Goal: Communication & Community: Answer question/provide support

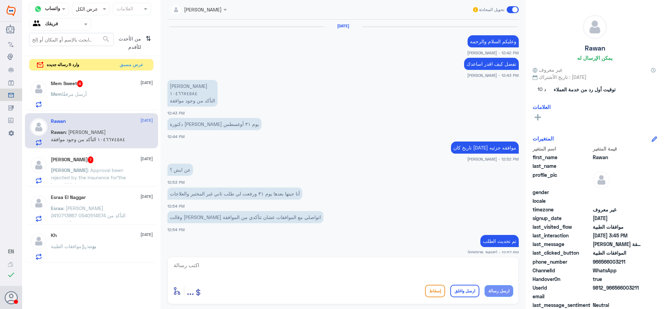
scroll to position [453, 0]
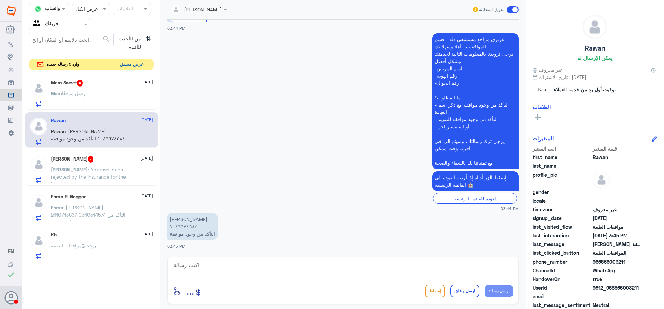
click at [137, 67] on button "عرض مسبق" at bounding box center [131, 64] width 29 height 11
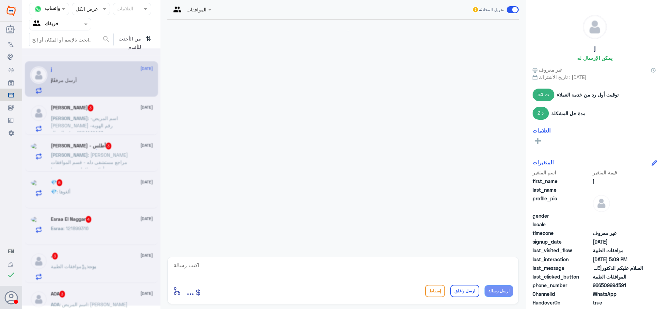
scroll to position [672, 0]
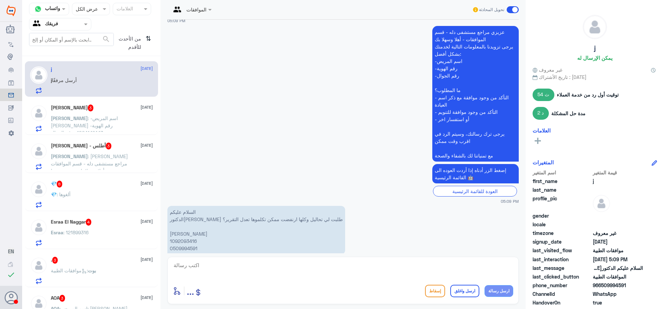
click at [188, 227] on p "السلام عليكم الدكتور[PERSON_NAME] طلبت لي تحاليل وكلها ارنفضت ممكن تكلموها تعدل…" at bounding box center [256, 230] width 178 height 48
copy p "1092093416"
click at [283, 266] on textarea at bounding box center [343, 268] width 340 height 17
type textarea "j"
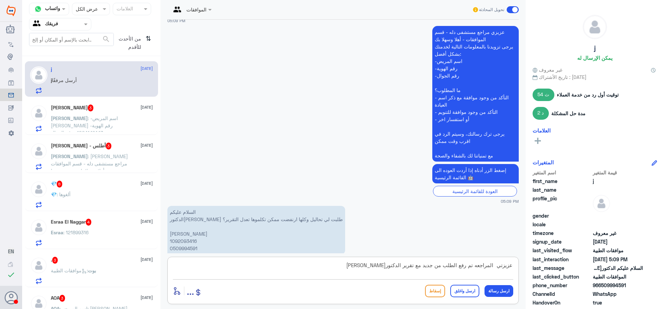
type textarea "عزيزتي المراجعه تم رفع الطلب من جديد مع تقرير الدكتور[PERSON_NAME]"
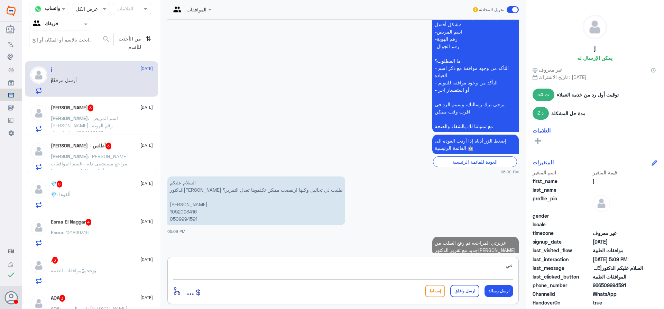
type textarea "ف"
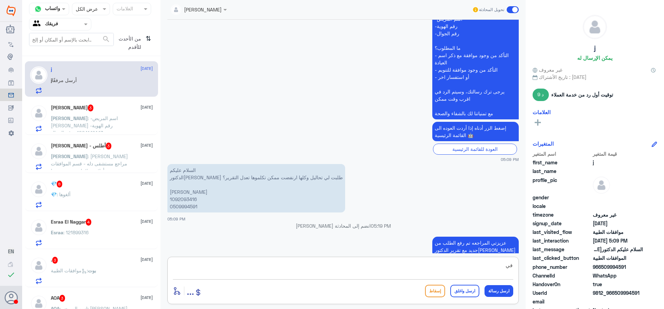
type textarea "ف"
drag, startPoint x: 478, startPoint y: 265, endPoint x: 419, endPoint y: 251, distance: 60.7
click at [419, 251] on div "Lama aldubayan تحويل المحادثة [DATE] هل تريد ان تتصفح جميع الأطباء ؟ تصفح الأطب…" at bounding box center [342, 155] width 365 height 311
type textarea "بنتظار رد التامين"
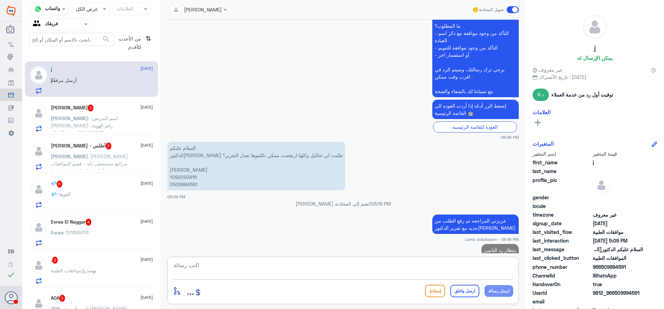
paste textarea "اي خدمه اخرى؟"
type textarea "اي خدمه اخرى؟"
click at [502, 293] on button "ارسل رسالة" at bounding box center [499, 291] width 29 height 12
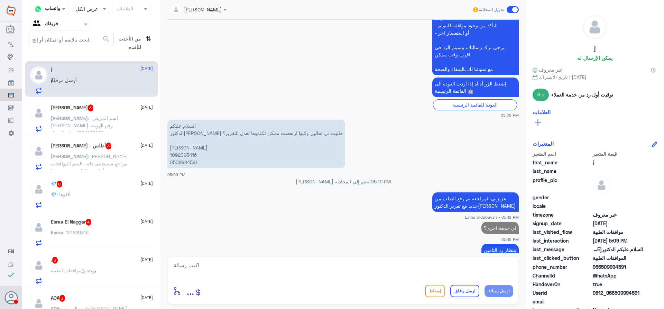
click at [86, 119] on span ": -اسم المريض [PERSON_NAME] -رقم الهوية 1094142443 -رقم الجوال 0549974073 ما ال…" at bounding box center [86, 132] width 71 height 35
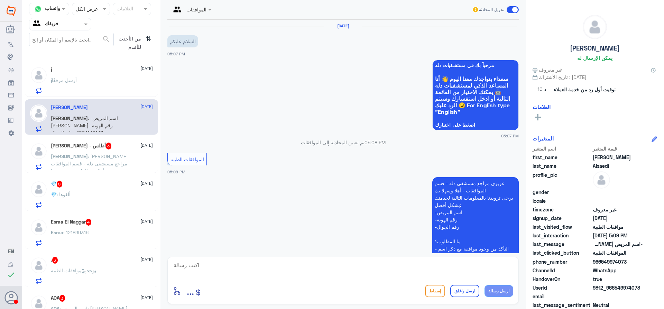
scroll to position [202, 0]
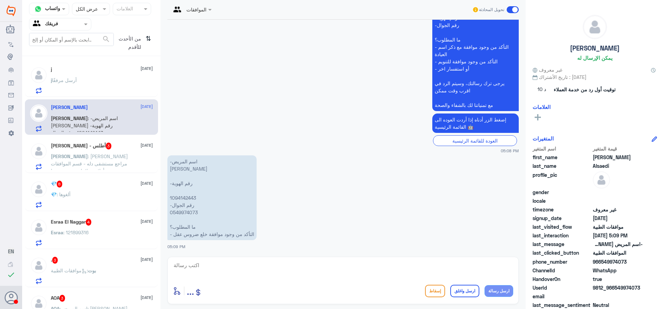
click at [185, 196] on p "-اسم المريض [PERSON_NAME] -رقم الهوية 1094142443 -رقم الجوال 0549974073 ما المط…" at bounding box center [211, 197] width 89 height 85
copy p "1094142443"
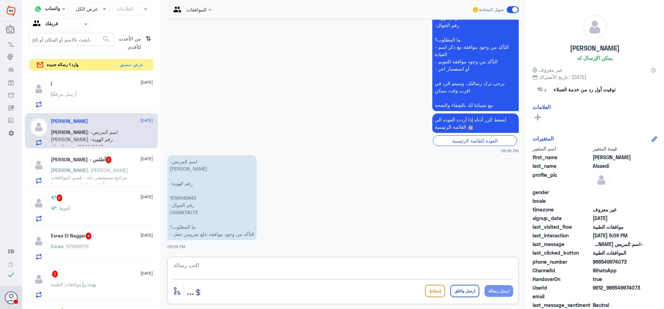
click at [336, 273] on textarea at bounding box center [343, 268] width 340 height 17
paste textarea "83667998"
click at [448, 266] on textarea "نعم عزيزي المراجع هناك طلب 83667998" at bounding box center [343, 268] width 340 height 17
type textarea "نعم عزيزي المراجع هناك طلب خلع متوافق عليه رقم الموافقه 83667998"
click at [500, 296] on button "ارسل رسالة" at bounding box center [499, 291] width 29 height 12
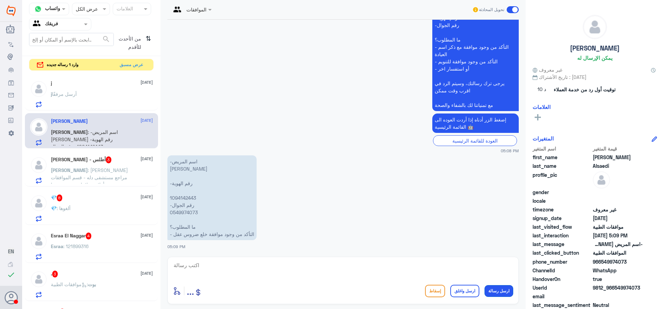
scroll to position [231, 0]
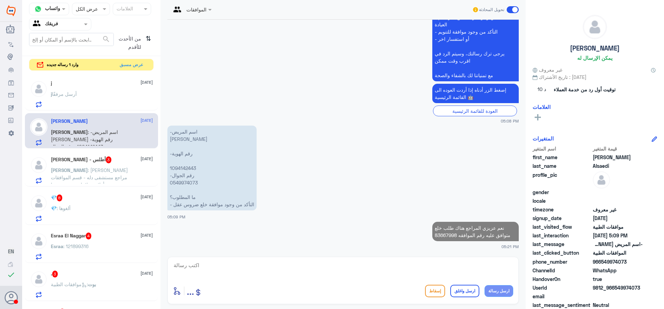
click at [485, 285] on button "ارسل رسالة" at bounding box center [499, 291] width 29 height 12
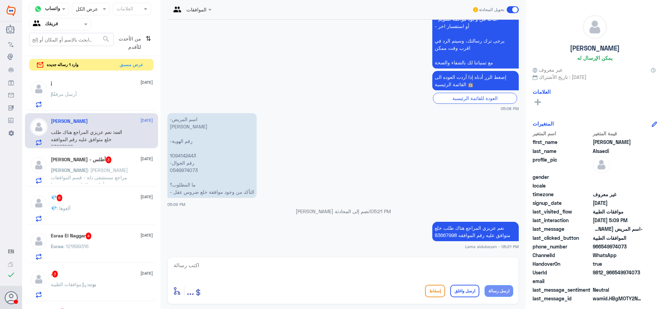
click at [485, 285] on button "ارسل رسالة" at bounding box center [499, 291] width 29 height 12
click at [420, 274] on textarea at bounding box center [343, 268] width 340 height 17
type textarea "h"
type textarea "اي خدمه اخرى؟"
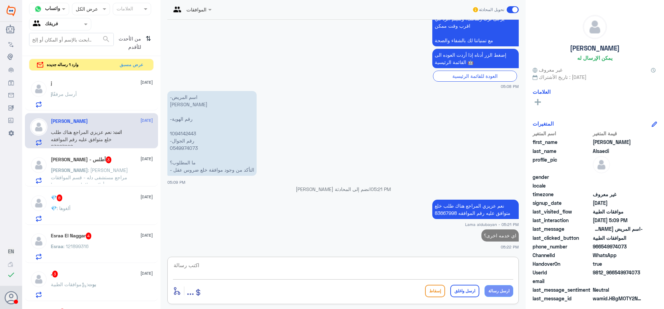
click at [79, 174] on span ": [PERSON_NAME] مراجع مستشفى دله - قسم الموافقات - أهلا وسهلا بك يرجى تزويدنا ب…" at bounding box center [89, 228] width 77 height 122
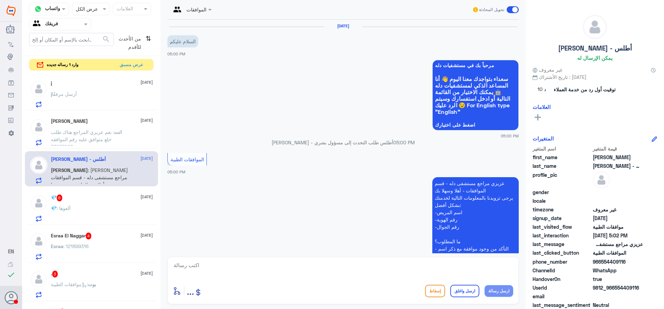
scroll to position [231, 0]
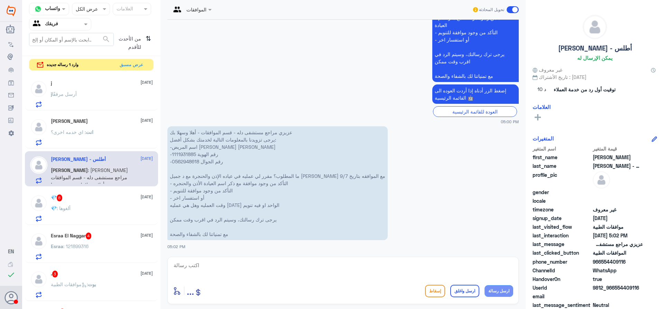
click at [185, 154] on p "عزيزي مراجع مستشفى دله - قسم الموافقات - أهلا وسهلا بك يرجى تزويدنا بالمعلومات …" at bounding box center [277, 183] width 220 height 114
copy p "1111931885"
click at [301, 264] on textarea at bounding box center [343, 268] width 340 height 17
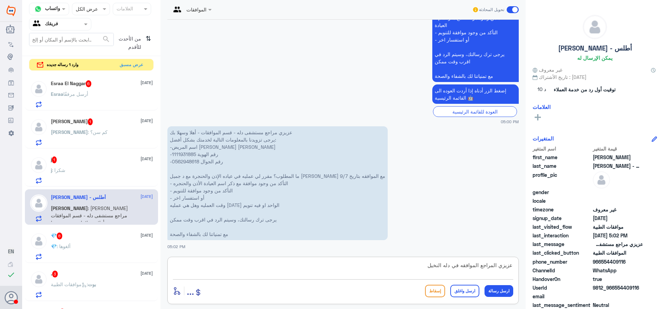
type textarea "عزيزي المراجع الموافقه في دله النخيل ؟"
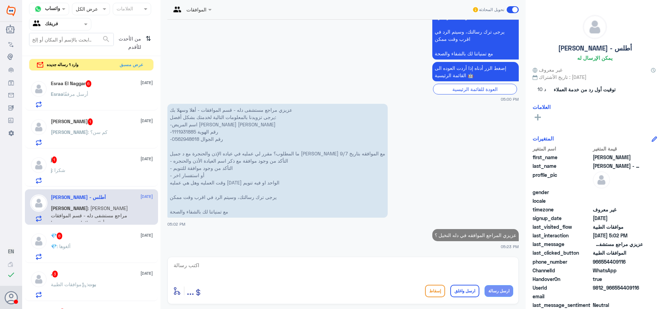
click at [95, 170] on div "j : شكرا" at bounding box center [102, 176] width 102 height 16
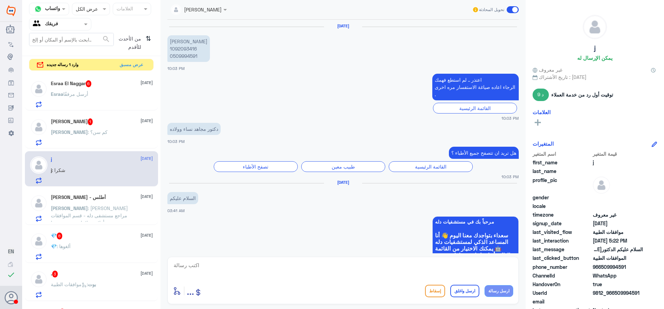
scroll to position [635, 0]
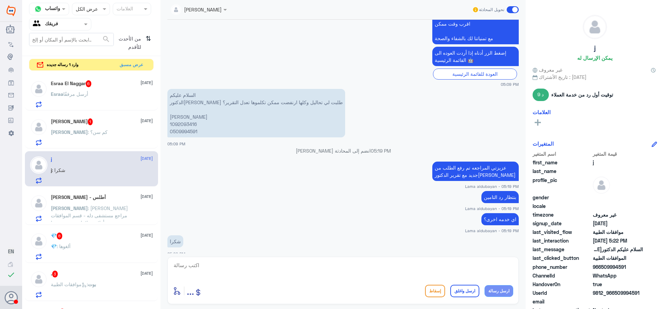
click at [332, 267] on textarea at bounding box center [343, 268] width 340 height 17
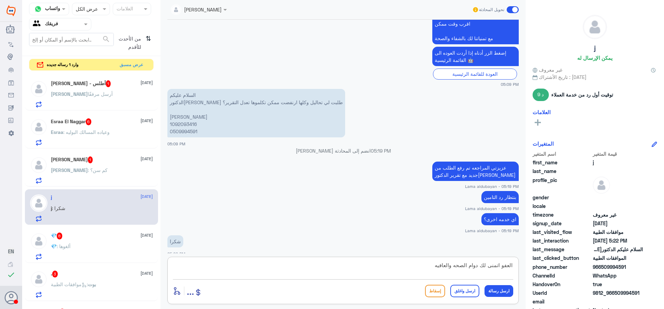
type textarea "العفو اتمنى لك دوام الصحه والعافيه"
click at [473, 291] on button "ارسل واغلق" at bounding box center [464, 291] width 29 height 12
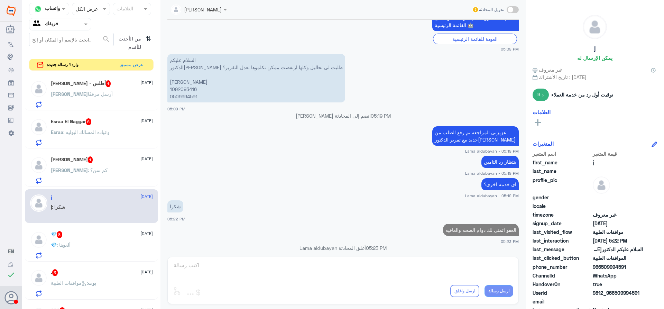
click at [133, 175] on div "[PERSON_NAME] : كم سن؟" at bounding box center [102, 176] width 102 height 16
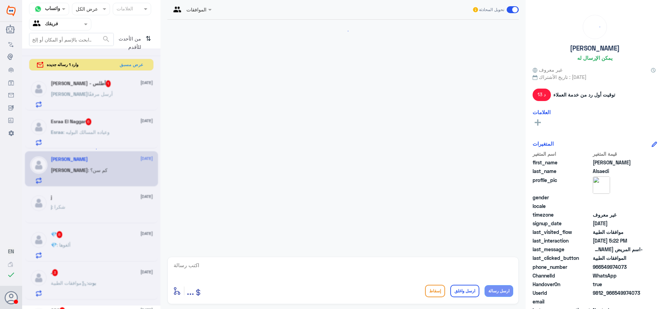
scroll to position [290, 0]
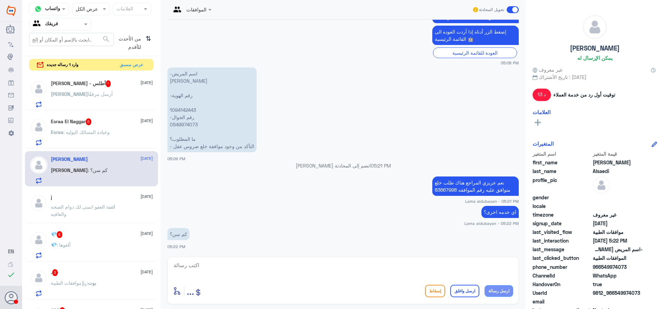
click at [75, 136] on p "Esraa : وعياده المسالك البوليه" at bounding box center [80, 136] width 59 height 17
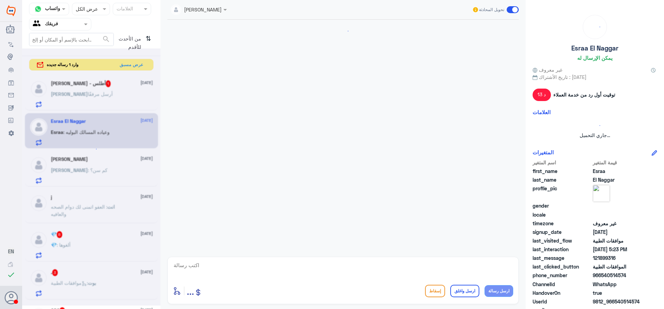
scroll to position [305, 0]
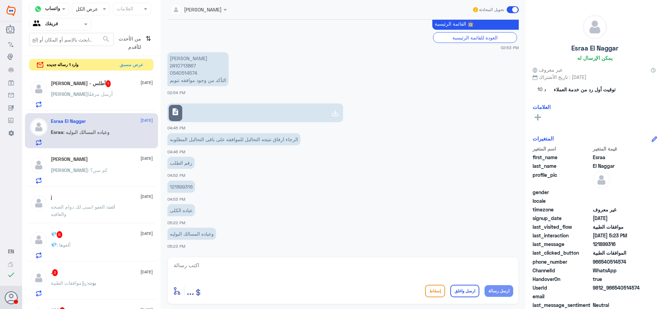
click at [92, 99] on div "[PERSON_NAME] مرفقًا" at bounding box center [102, 100] width 102 height 16
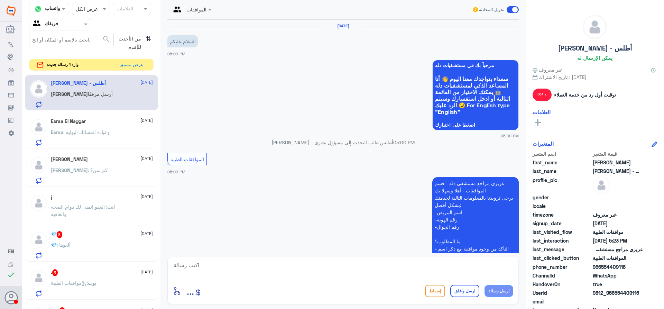
scroll to position [289, 0]
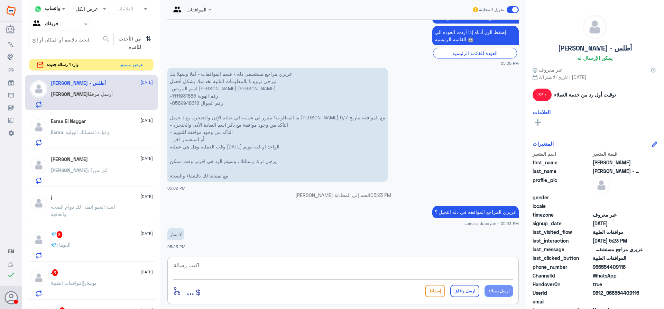
drag, startPoint x: 220, startPoint y: 271, endPoint x: 274, endPoint y: 259, distance: 55.2
click at [220, 276] on textarea at bounding box center [343, 268] width 340 height 17
click at [448, 264] on textarea at bounding box center [343, 268] width 340 height 17
paste textarea "( 0112995140 , 0546022896 )"
drag, startPoint x: 442, startPoint y: 266, endPoint x: 516, endPoint y: 268, distance: 74.1
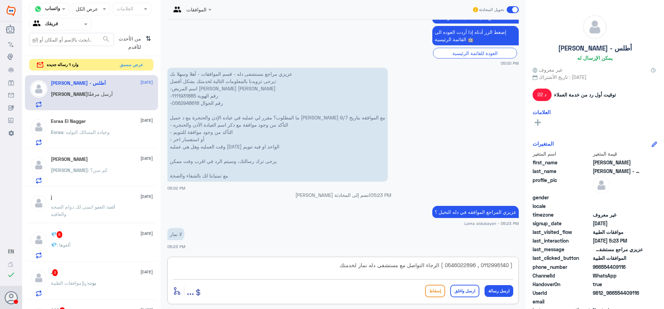
click at [516, 268] on div "( 0112995140 , 0546022896 ) الرجاء التواصل مع مستشفى دله نمار لخدمتك أدخل اسم م…" at bounding box center [342, 280] width 351 height 47
click at [403, 264] on textarea "الرجاء التواصل مع مستشفى دله نمار لخدمتك" at bounding box center [343, 268] width 340 height 17
paste textarea "( 0112995140 , 0546022896 )"
type textarea "الرجاء التواصل مع مستشفى دله نمار لخدمتك ( 0112995140 , 0546022896 )"
click at [503, 293] on button "ارسل رسالة" at bounding box center [499, 291] width 29 height 12
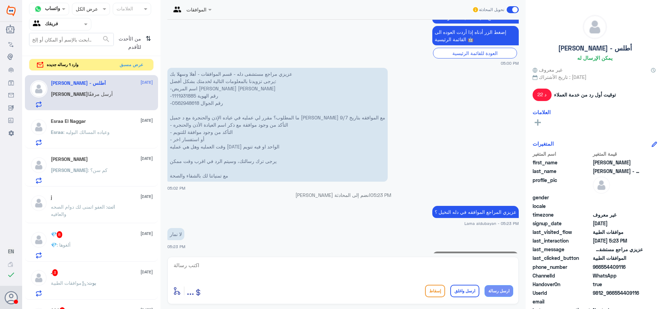
scroll to position [326, 0]
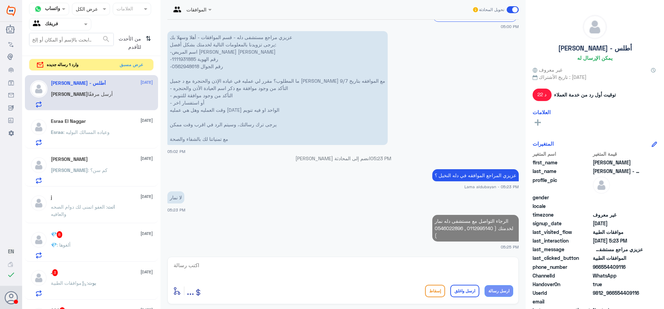
click at [488, 274] on textarea at bounding box center [343, 268] width 340 height 17
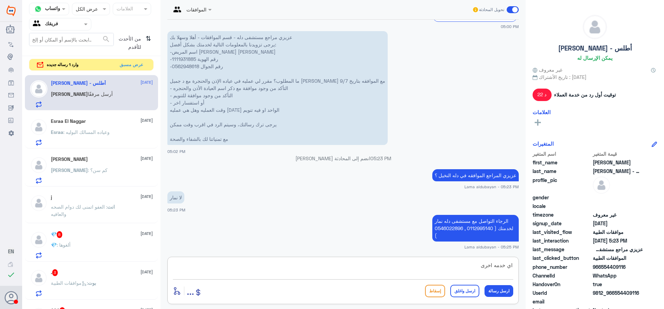
type textarea "اي خدمه اخرى؟"
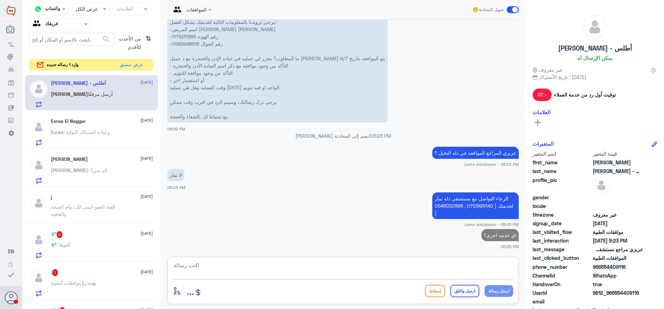
click at [85, 243] on div "💎 : ألغوها" at bounding box center [102, 251] width 102 height 16
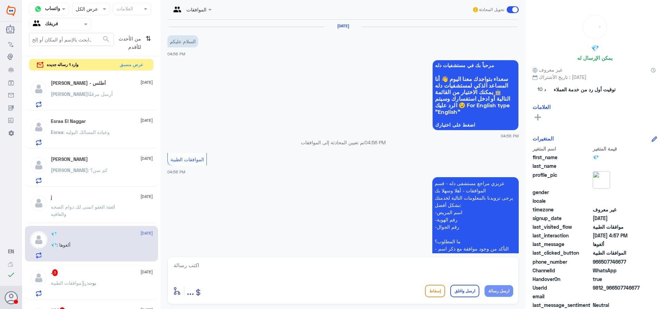
scroll to position [255, 0]
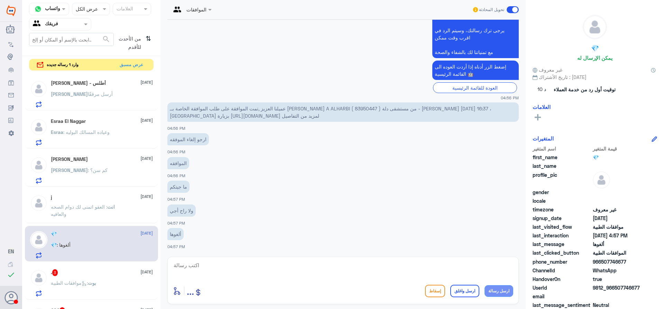
click at [365, 109] on span "عميلنا العزيز ,تمت الموافقة على طلب الموافقة الخاصة بــ [PERSON_NAME] A ALHARBI…" at bounding box center [331, 112] width 322 height 13
copy span "83950447"
click at [234, 264] on textarea at bounding box center [343, 268] width 340 height 17
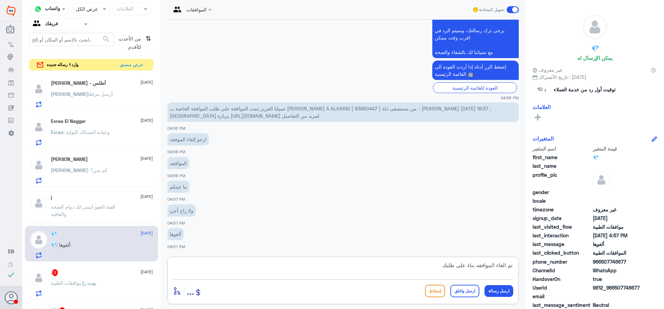
type textarea "تم الغاء الموافقه بناء على طلبك"
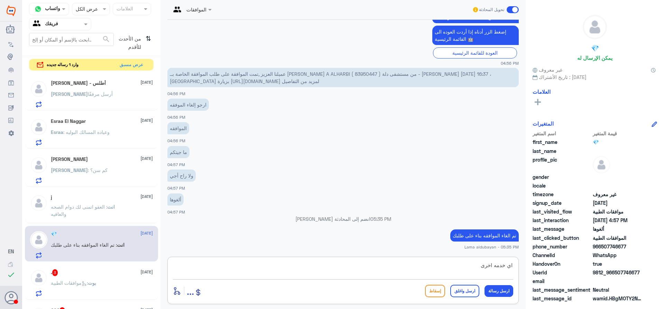
type textarea "اي خدمه اخرى؟"
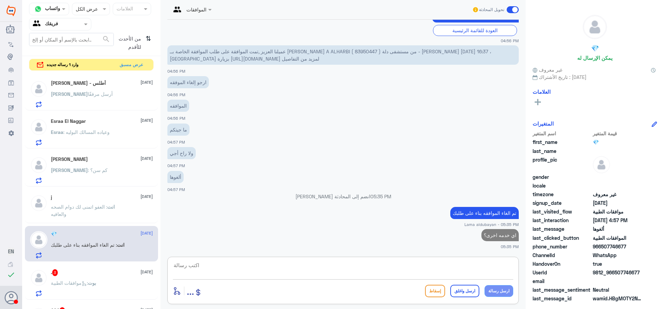
click at [90, 275] on div ". 3 [DATE]" at bounding box center [102, 272] width 102 height 7
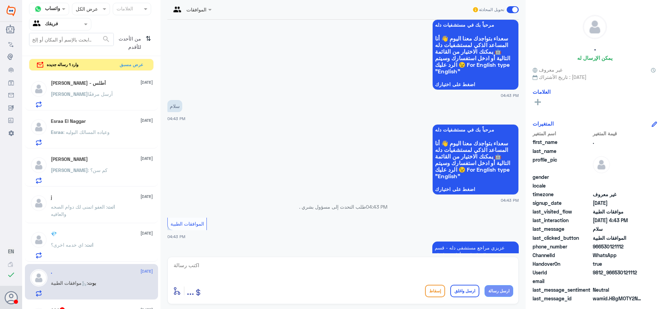
scroll to position [104, 0]
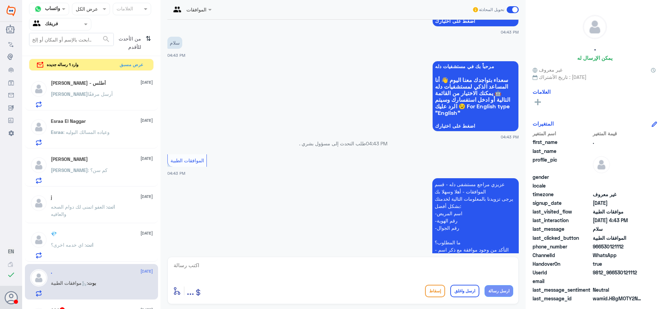
click at [322, 264] on textarea at bounding box center [343, 268] width 340 height 17
type textarea "تفضل كيف اقدر اخدمك ؟"
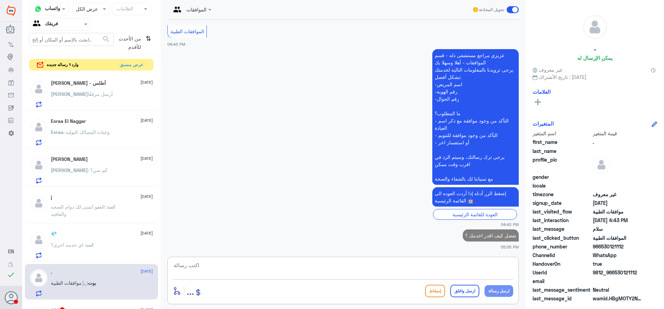
click at [99, 70] on div "وارد 1 رساله جديده عرض مسبق" at bounding box center [91, 65] width 125 height 12
click at [131, 66] on button "عرض مسبق" at bounding box center [131, 64] width 29 height 11
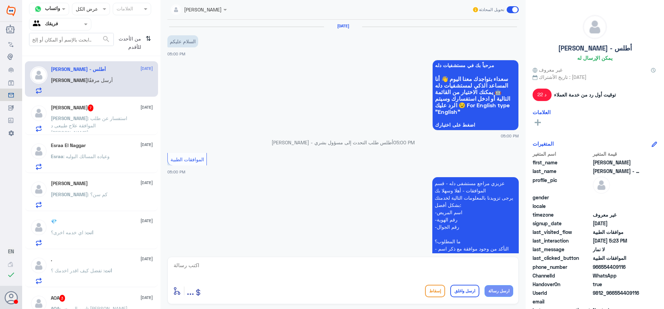
scroll to position [348, 0]
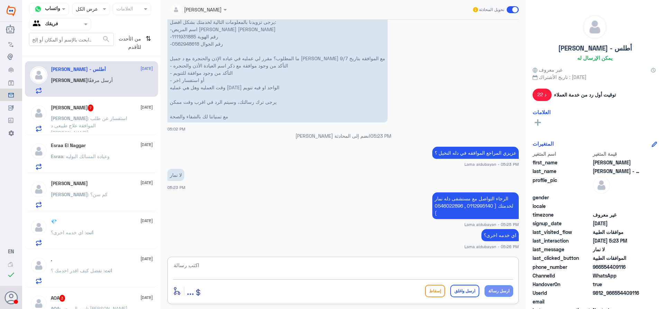
click at [244, 273] on textarea at bounding box center [343, 268] width 340 height 17
type textarea "اتمنى لك دوام الصحه والعافيه"
click at [475, 288] on button "ارسل واغلق" at bounding box center [464, 291] width 29 height 12
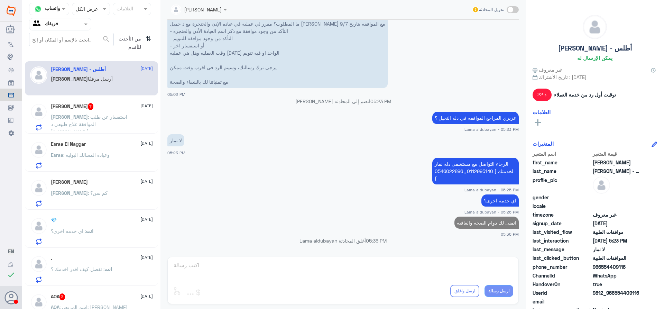
click at [70, 116] on span ": استفسار عن طلب الموافقة علاج طبيعى د [PERSON_NAME]" at bounding box center [89, 124] width 76 height 20
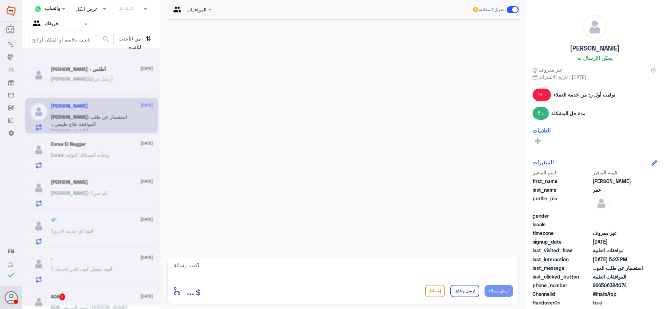
scroll to position [429, 0]
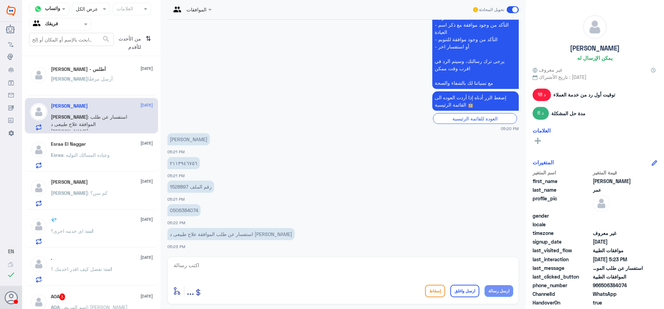
click at [184, 185] on p "1528897 رقم الملف" at bounding box center [190, 187] width 47 height 12
copy p "1528897"
click at [182, 210] on p "0506384074" at bounding box center [183, 210] width 33 height 12
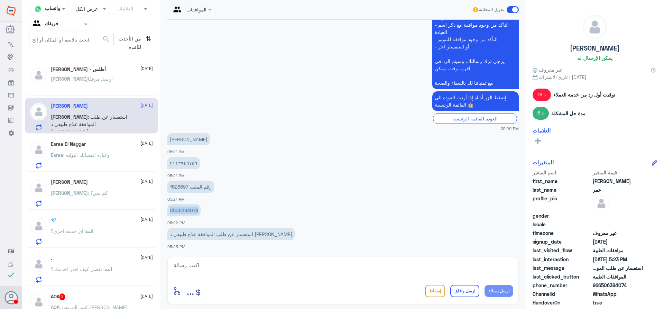
copy p "0506384074"
click at [327, 262] on textarea at bounding box center [343, 268] width 340 height 17
drag, startPoint x: 322, startPoint y: 268, endPoint x: 328, endPoint y: 269, distance: 5.3
click at [322, 269] on textarea at bounding box center [343, 268] width 340 height 17
type textarea "عزيزي المراجع هل الموافقه في دله النخيل ؟"
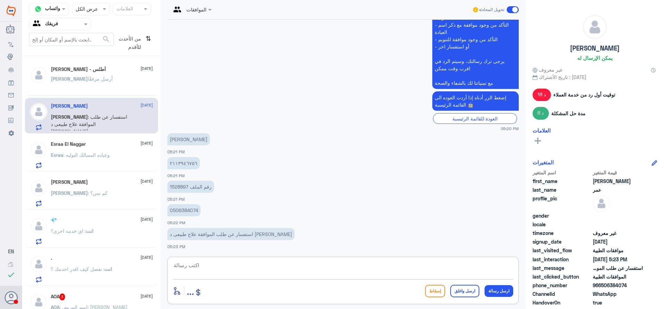
scroll to position [459, 0]
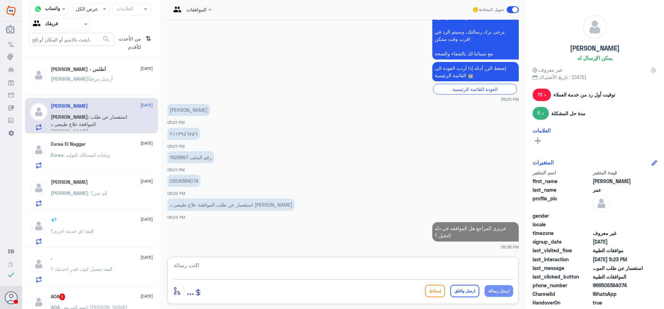
click at [97, 170] on div "Esraa El Naggar [DATE] Esraa : وعياده المسالك البوليه" at bounding box center [91, 154] width 133 height 36
click at [102, 158] on p "Esraa : وعياده المسالك البوليه" at bounding box center [80, 159] width 59 height 17
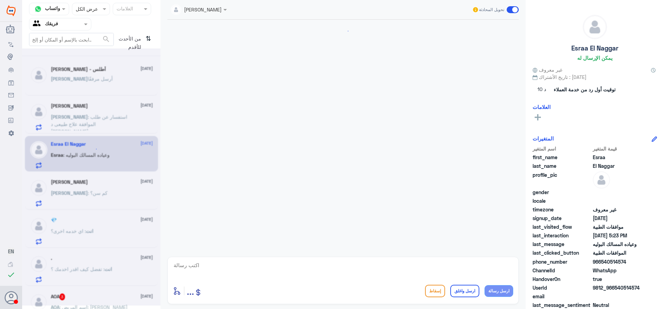
scroll to position [305, 0]
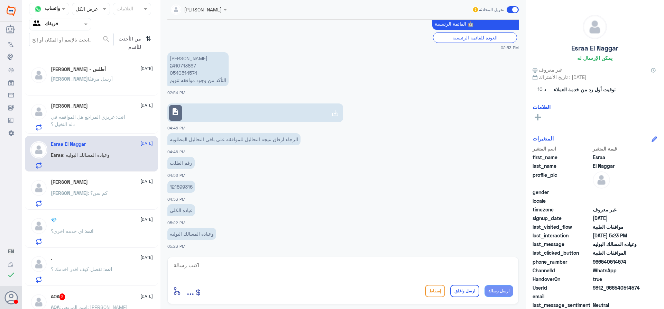
click at [120, 185] on div "[PERSON_NAME] [DATE]" at bounding box center [102, 182] width 102 height 6
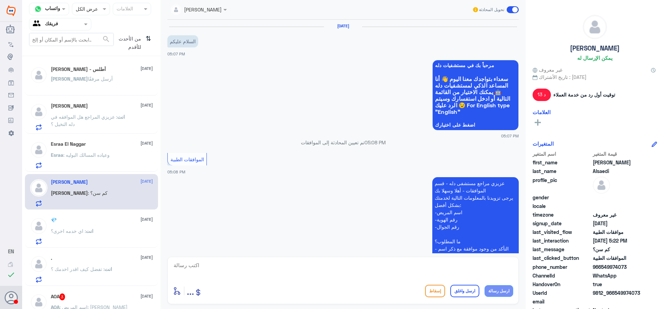
scroll to position [290, 0]
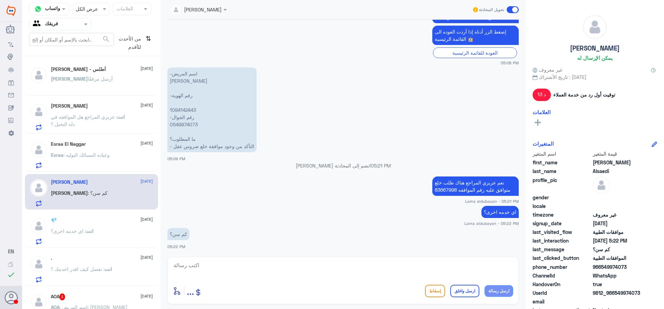
click at [116, 237] on div "انت : اي خدمه اخرى؟" at bounding box center [102, 237] width 102 height 16
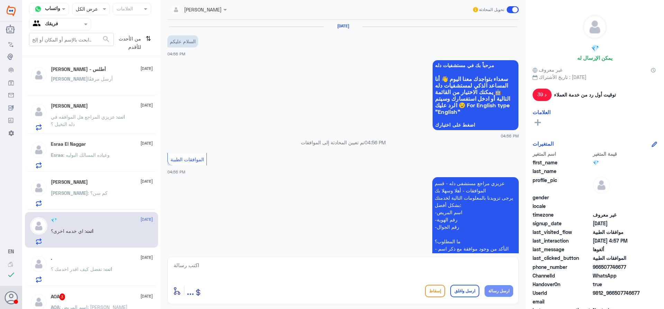
scroll to position [312, 0]
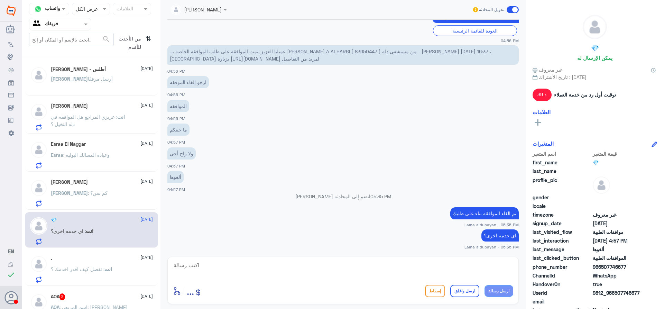
click at [277, 269] on textarea at bounding box center [343, 268] width 340 height 17
type textarea "اتمنى لك دوامالصحه والعافيه"
click at [467, 294] on button "ارسل واغلق" at bounding box center [464, 291] width 29 height 12
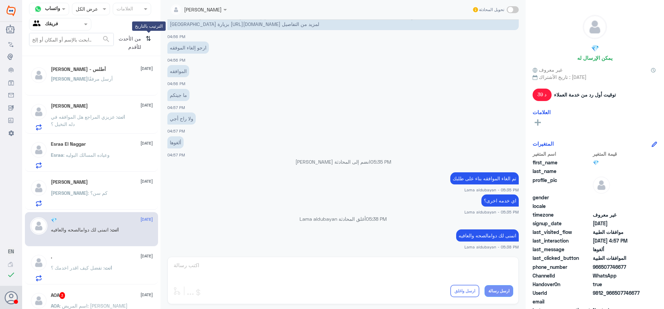
click at [148, 39] on icon "⇅" at bounding box center [149, 42] width 6 height 18
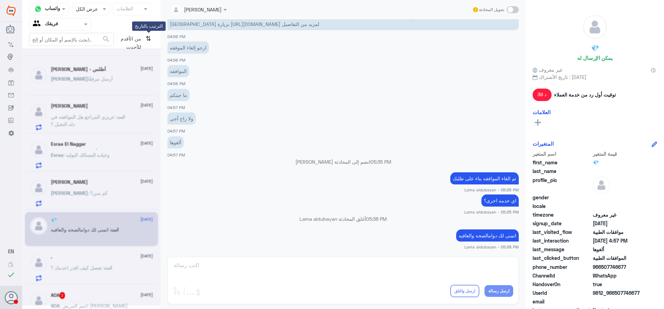
scroll to position [0, 0]
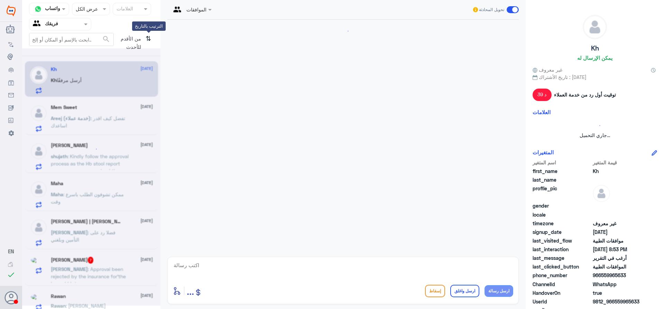
click at [149, 39] on icon "⇅" at bounding box center [149, 42] width 6 height 18
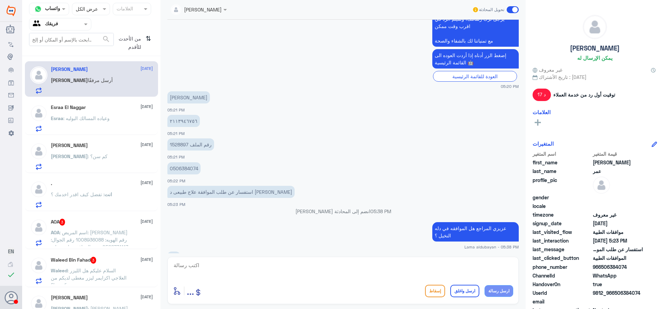
scroll to position [448, 0]
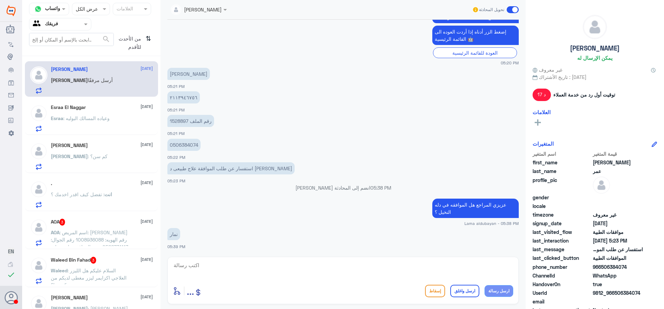
click at [107, 126] on p "Esraa : وعياده المسالك البوليه" at bounding box center [80, 122] width 59 height 17
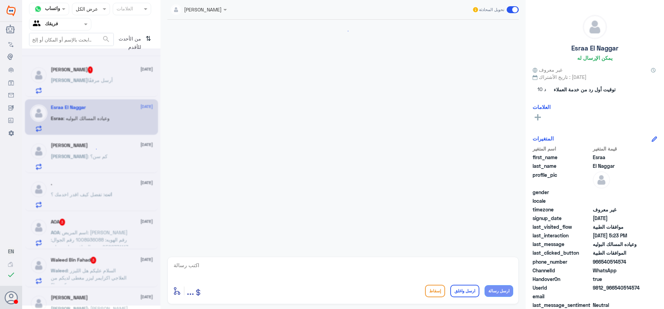
scroll to position [305, 0]
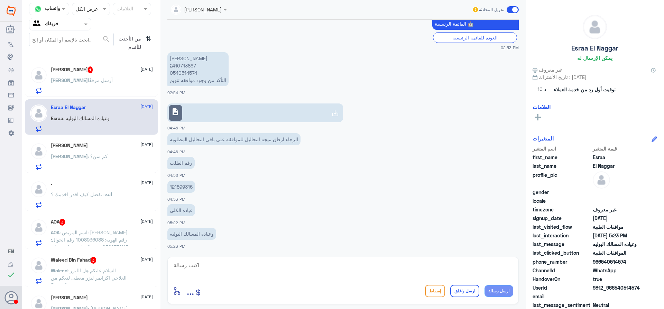
click at [107, 87] on div "[PERSON_NAME] مرفقًا" at bounding box center [102, 86] width 102 height 16
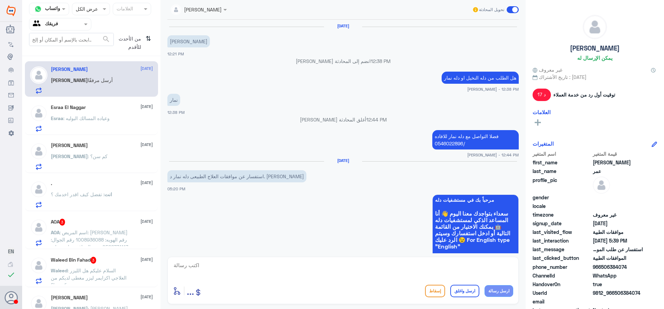
scroll to position [424, 0]
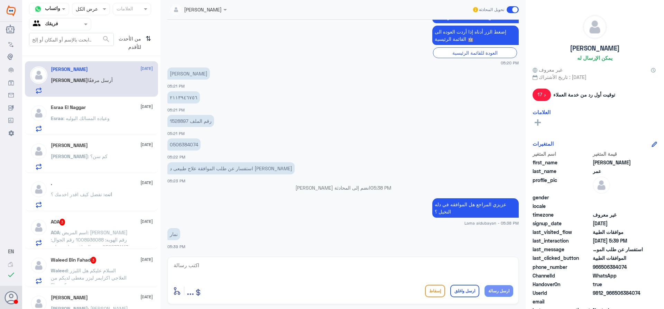
click at [229, 272] on textarea at bounding box center [343, 268] width 340 height 17
drag, startPoint x: 277, startPoint y: 269, endPoint x: 287, endPoint y: 263, distance: 12.5
click at [276, 269] on textarea at bounding box center [343, 268] width 340 height 17
paste textarea "( 0112995140 , 0546022896 )"
type textarea "يرجى التواصل مع دله نمار لخدمتك ( 0112995140 , 0546022896 )"
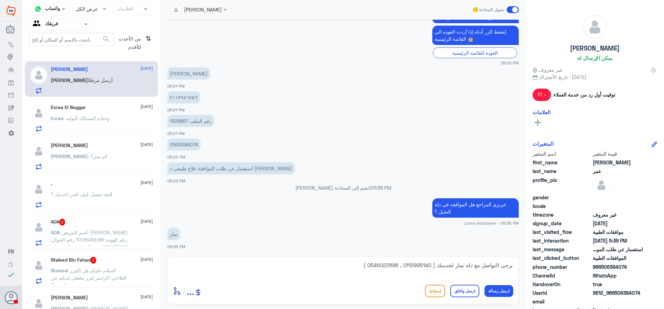
click at [502, 292] on button "ارسل رسالة" at bounding box center [499, 291] width 29 height 12
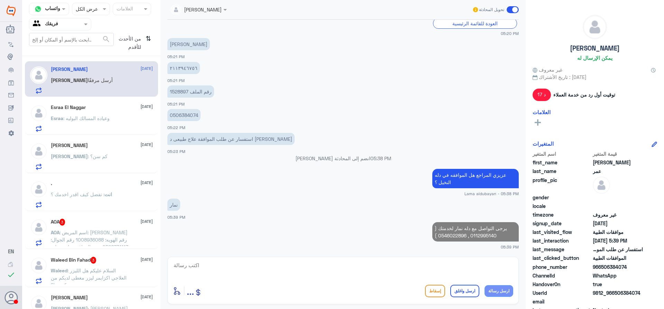
drag, startPoint x: 415, startPoint y: 270, endPoint x: 421, endPoint y: 273, distance: 6.4
click at [415, 270] on textarea at bounding box center [343, 268] width 340 height 17
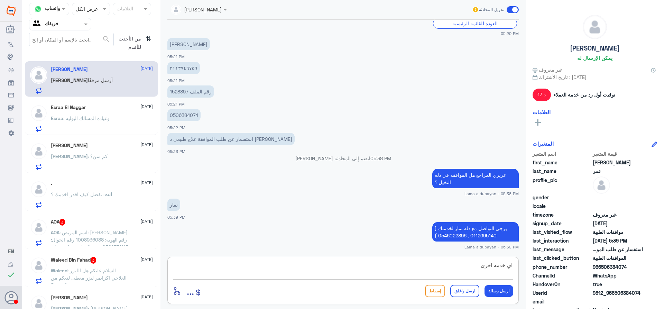
type textarea "اي خدمه اخرى؟"
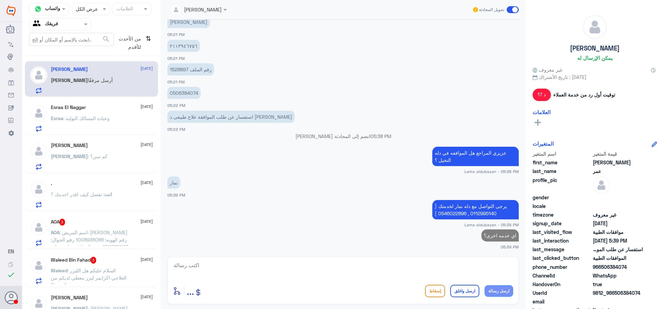
click at [85, 239] on span ": اسم المريض: [PERSON_NAME] رقم الهويه: 1008936088 رقم الجوال: 0566771113 تمت ا…" at bounding box center [89, 250] width 77 height 42
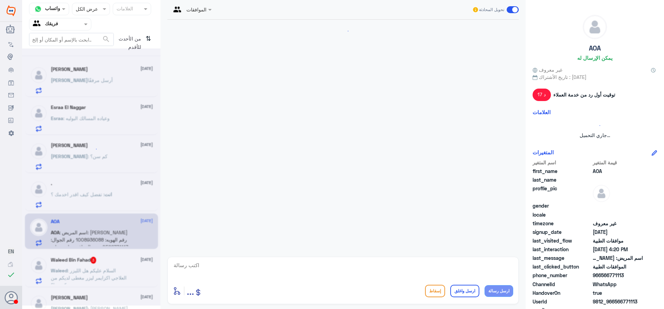
scroll to position [173, 0]
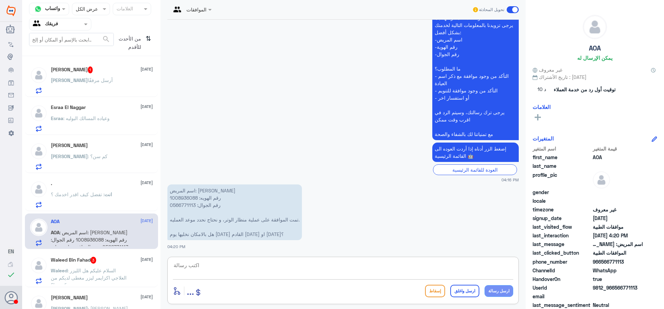
click at [390, 263] on textarea at bounding box center [343, 268] width 340 height 17
paste textarea "يرجى التواصل مع قسم المواعيد عن طريق الاتصال بشكل مباشر على الرقم 92001222"
type textarea "يرجى التواصل مع قسم المواعيد عن طريق الاتصال بشكل مباشر على الرقم 92001222"
click at [504, 290] on button "ارسل رسالة" at bounding box center [499, 291] width 29 height 12
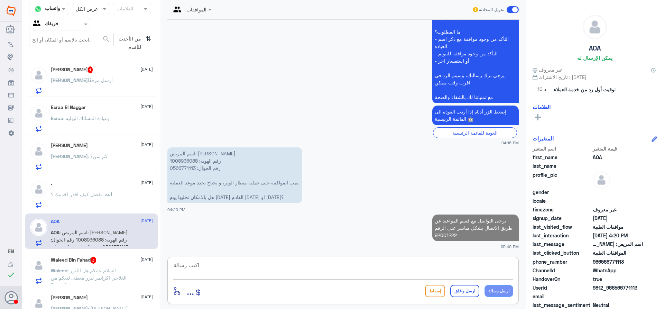
drag, startPoint x: 459, startPoint y: 274, endPoint x: 467, endPoint y: 280, distance: 9.8
click at [459, 273] on textarea at bounding box center [343, 268] width 340 height 17
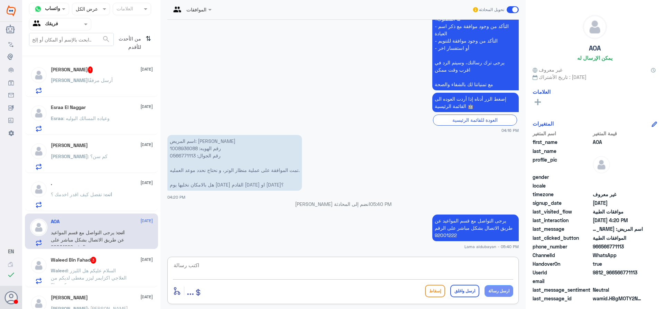
click at [130, 264] on div "Waleed Bin Fahad 3 [DATE] Waleed : السلام عليكم هل الليزر العلاجي اكزايمر ليزر …" at bounding box center [102, 270] width 102 height 27
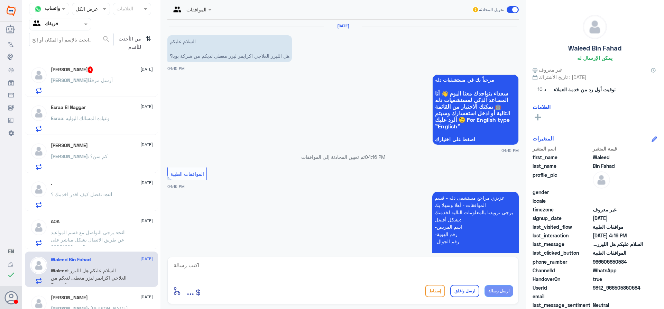
scroll to position [158, 0]
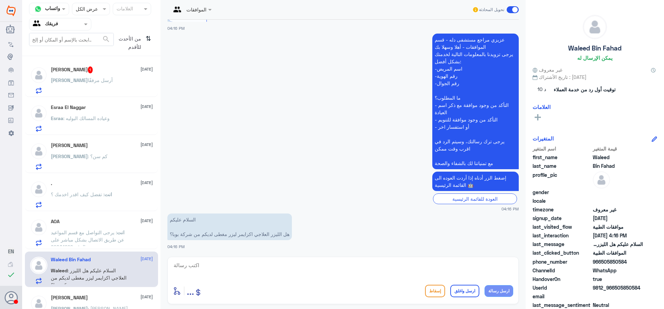
click at [88, 73] on span "1" at bounding box center [90, 69] width 5 height 7
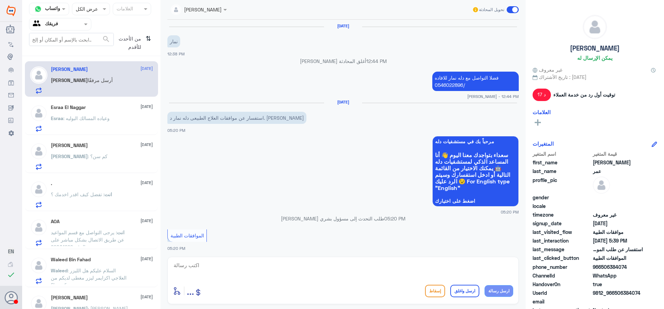
scroll to position [441, 0]
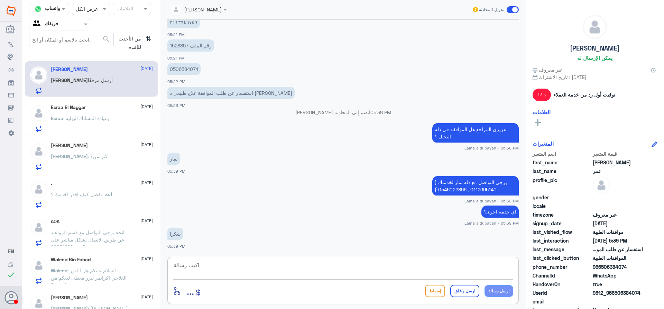
drag, startPoint x: 299, startPoint y: 274, endPoint x: 311, endPoint y: 274, distance: 11.4
click at [299, 275] on textarea at bounding box center [343, 268] width 340 height 17
type textarea "ا"
click at [514, 264] on div "اتمنى لك دوام الصحه والعافه أدخل اسم مجموعة الرسائل ... إسقاط ارسل واغلق ارسل ر…" at bounding box center [342, 280] width 351 height 47
click at [513, 265] on textarea "اتمنى لك دوام الصحه والعافه" at bounding box center [343, 268] width 340 height 17
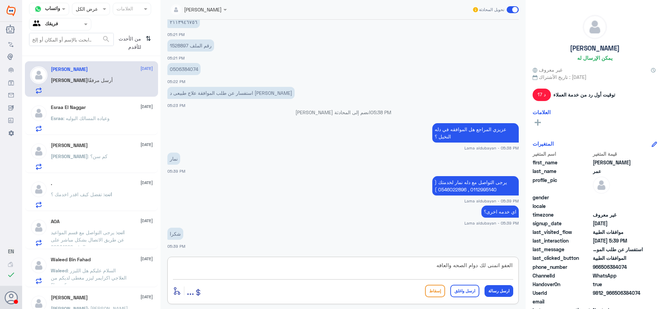
type textarea "العفو اتمنى لك دوام الصحه والعافه"
click at [476, 295] on button "ارسل واغلق" at bounding box center [464, 291] width 29 height 12
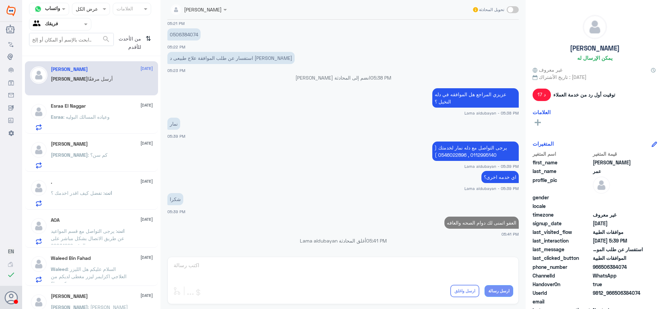
click at [93, 113] on div "Esraa El Naggar [DATE] Esraa : وعياده المسالك البوليه" at bounding box center [102, 116] width 102 height 27
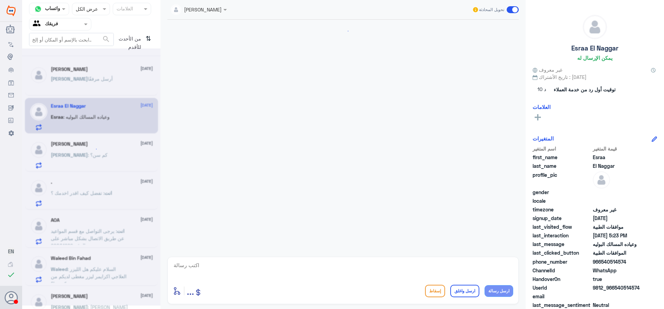
scroll to position [305, 0]
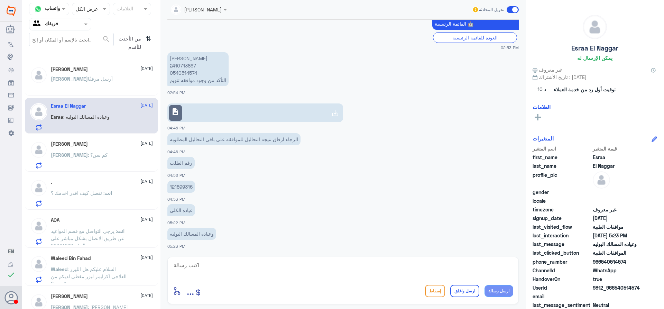
click at [90, 164] on p "[PERSON_NAME] : كم سن؟" at bounding box center [79, 159] width 57 height 17
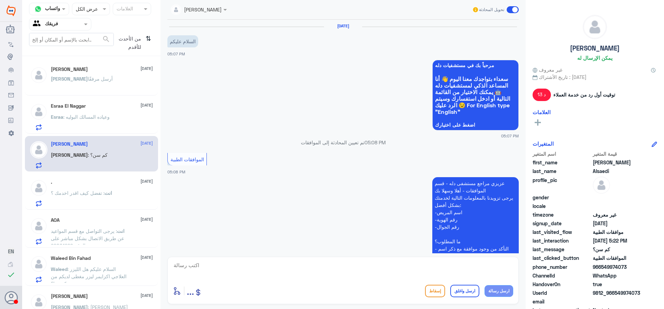
scroll to position [290, 0]
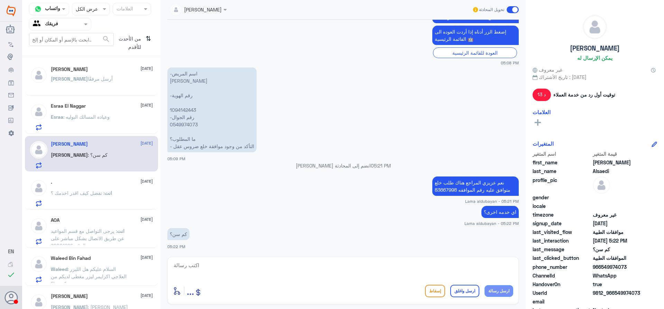
click at [97, 127] on p "Esraa : وعياده المسالك البوليه" at bounding box center [80, 121] width 59 height 17
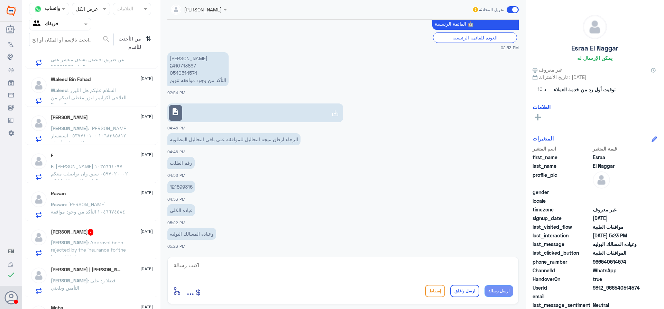
scroll to position [242, 0]
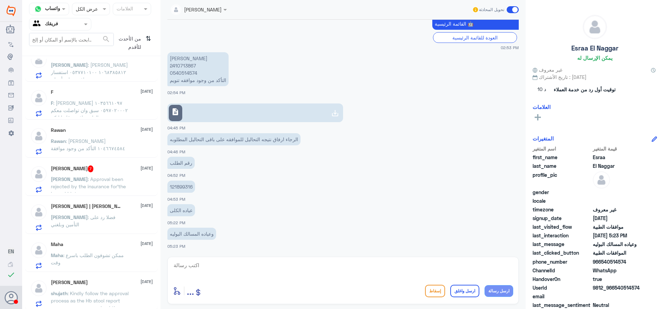
click at [102, 177] on span ": Approval been rejected by the insurance for’the Lazer Iridotomy" at bounding box center [88, 186] width 75 height 20
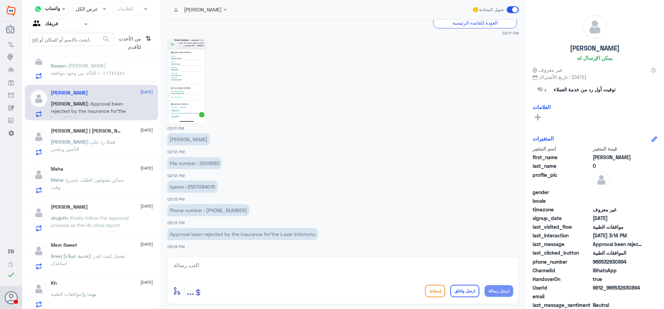
scroll to position [320, 0]
click at [89, 129] on h5 "[PERSON_NAME] | [PERSON_NAME]" at bounding box center [87, 129] width 72 height 6
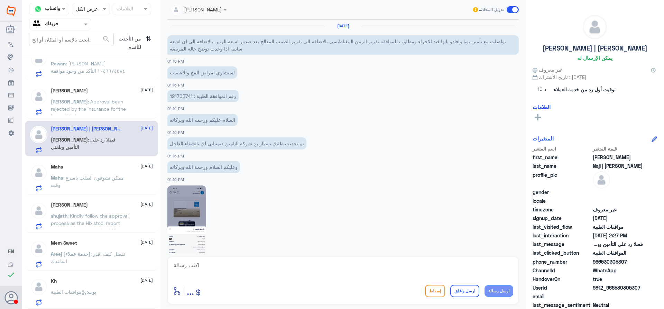
scroll to position [475, 0]
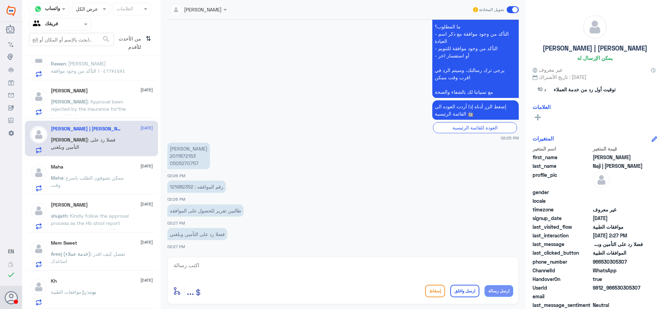
click at [110, 168] on div "Maha [DATE]" at bounding box center [102, 167] width 102 height 6
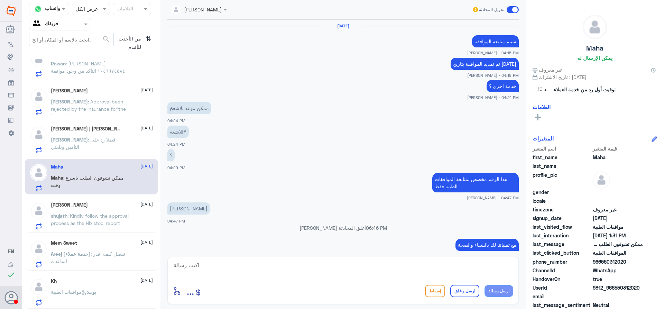
scroll to position [436, 0]
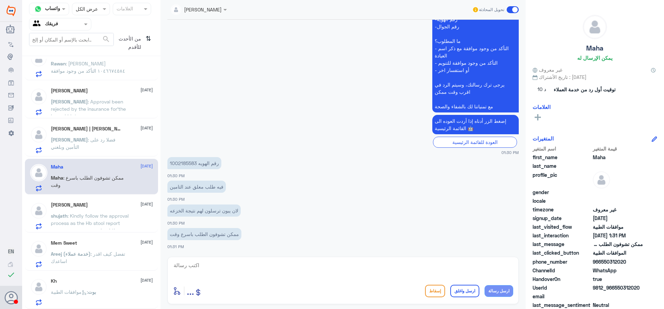
click at [110, 225] on span ": Kindly follow the approval process as the Hb stool report came now can you up…" at bounding box center [90, 230] width 78 height 35
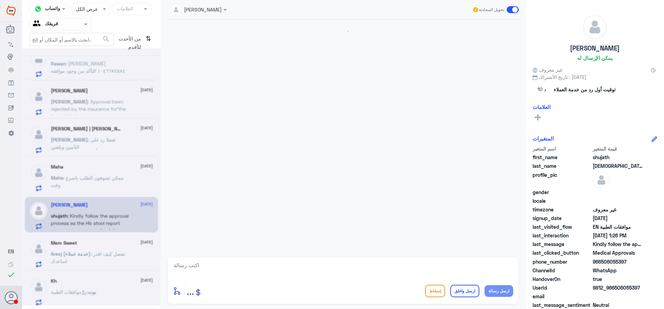
scroll to position [549, 0]
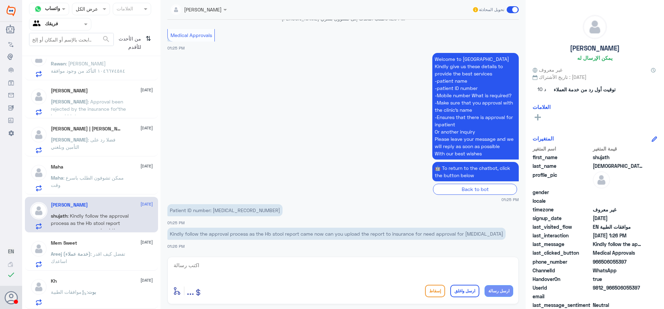
click at [106, 256] on span ": تفضل كيف اقدر اساعدك" at bounding box center [88, 257] width 74 height 13
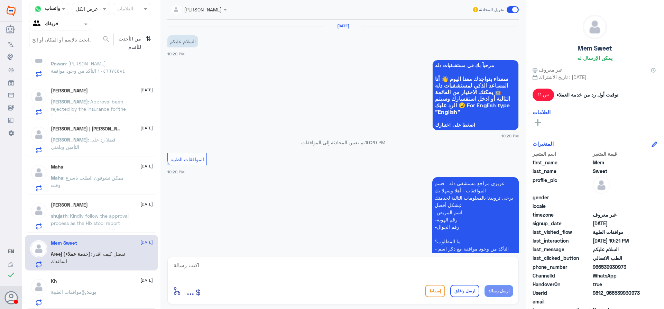
scroll to position [249, 0]
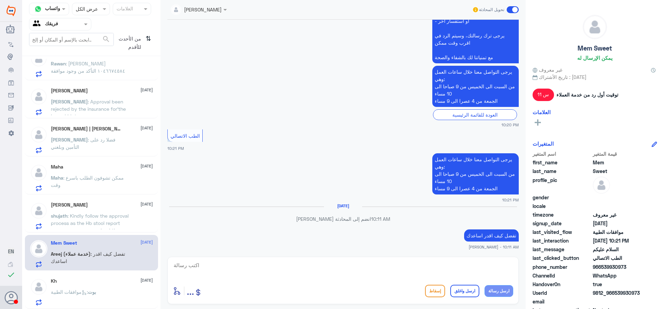
click at [102, 292] on div "بوت : موافقات الطبية" at bounding box center [102, 298] width 102 height 16
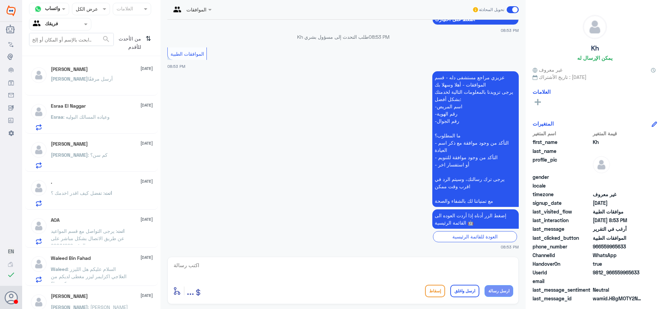
click at [114, 89] on div "[PERSON_NAME] مرفقًا" at bounding box center [102, 85] width 102 height 16
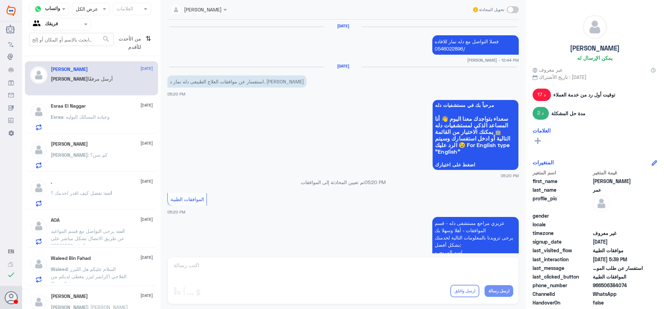
scroll to position [439, 0]
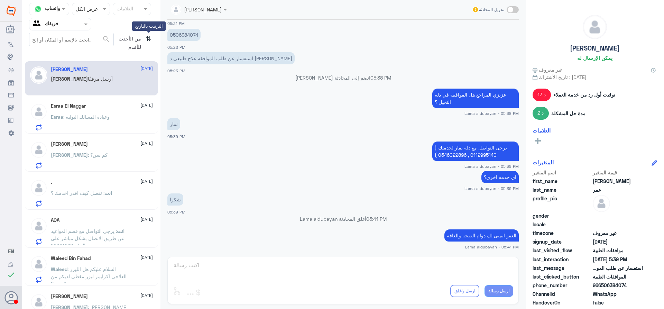
click at [146, 39] on icon "⇅" at bounding box center [149, 42] width 6 height 18
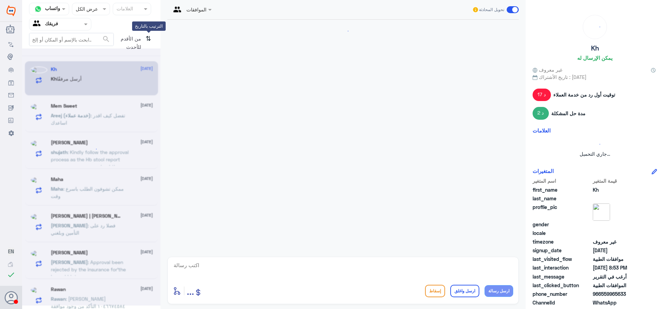
scroll to position [0, 0]
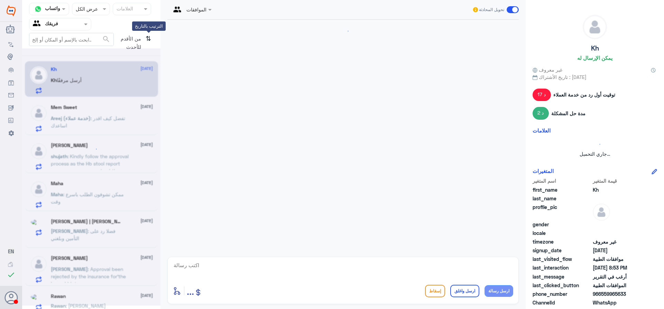
click at [148, 39] on icon "⇅" at bounding box center [149, 42] width 6 height 18
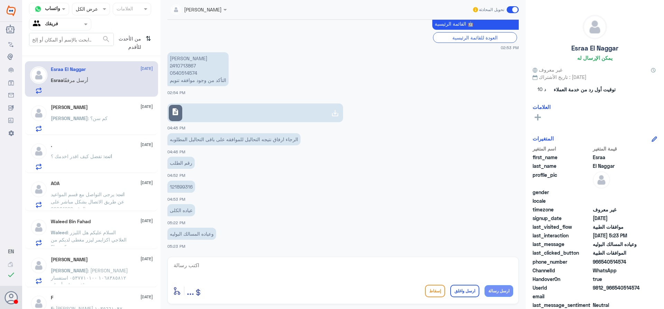
click at [188, 66] on p "[PERSON_NAME] 2410713867 0540514574 التأكد من وجود موافقه تنويم" at bounding box center [197, 69] width 61 height 34
copy p "2410713867"
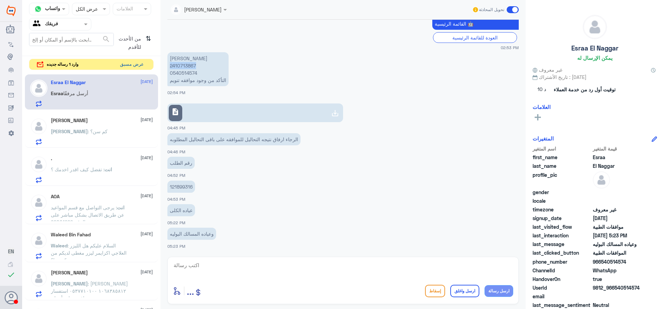
click at [139, 64] on button "عرض مسبق" at bounding box center [131, 64] width 29 height 11
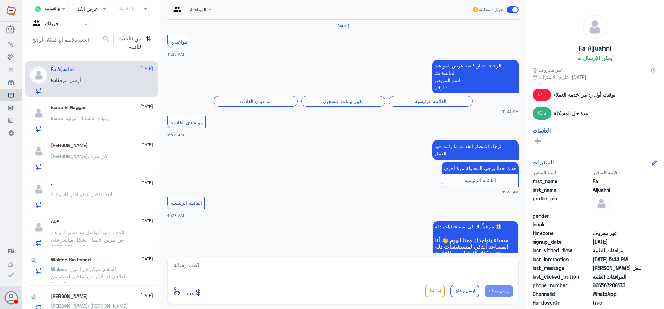
scroll to position [731, 0]
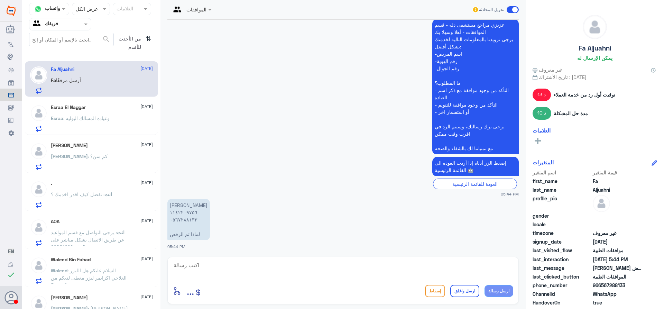
click at [114, 114] on div "Esraa El Naggar [DATE] Esraa : وعياده المسالك البوليه" at bounding box center [102, 117] width 102 height 27
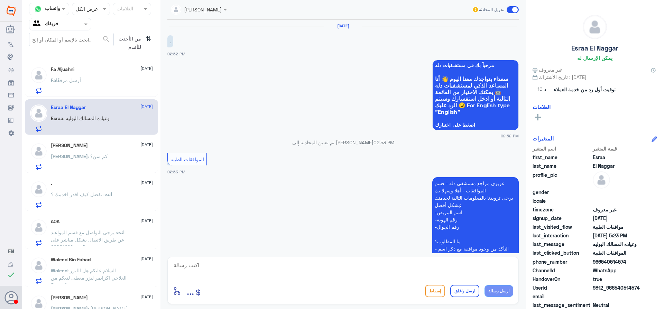
scroll to position [305, 0]
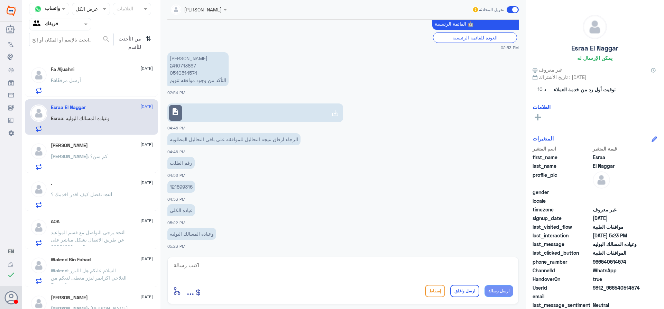
click at [190, 66] on p "[PERSON_NAME] 2410713867 0540514574 التأكد من وجود موافقه تنويم" at bounding box center [197, 69] width 61 height 34
copy p "2410713867"
click at [64, 141] on div "[PERSON_NAME] [DATE] [PERSON_NAME] : كم سن؟" at bounding box center [91, 155] width 133 height 36
click at [99, 83] on div "Fa أرسل مرفقًا" at bounding box center [102, 86] width 102 height 16
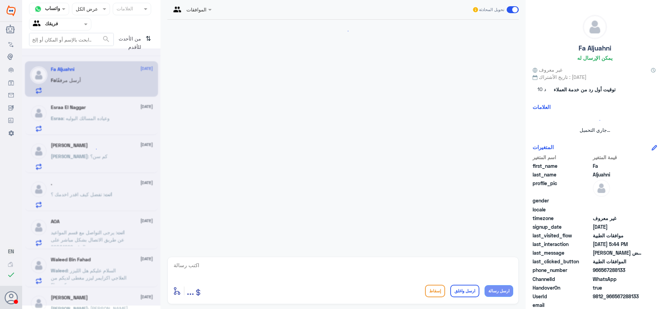
drag, startPoint x: 103, startPoint y: 117, endPoint x: 102, endPoint y: 126, distance: 9.0
click at [103, 118] on div at bounding box center [91, 176] width 138 height 257
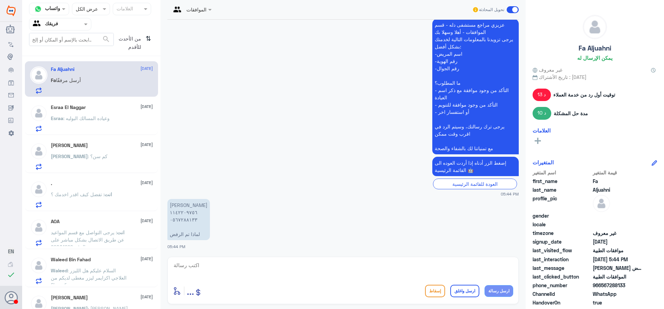
drag, startPoint x: 98, startPoint y: 138, endPoint x: 98, endPoint y: 142, distance: 4.5
click at [98, 139] on div "[PERSON_NAME] [DATE] [PERSON_NAME] : كم سن؟" at bounding box center [91, 155] width 133 height 36
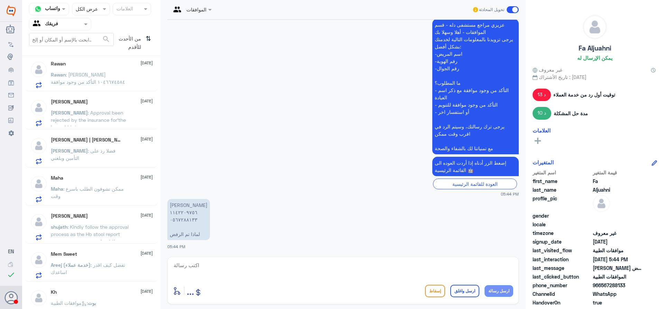
scroll to position [321, 0]
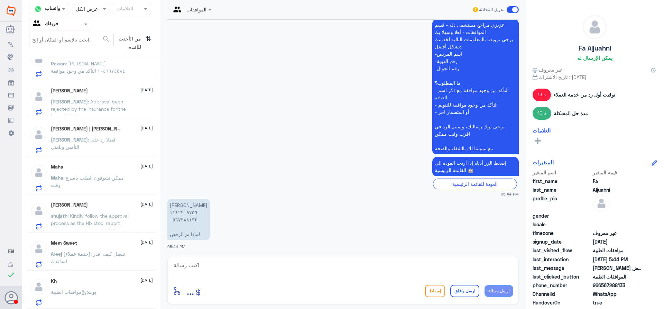
click at [145, 40] on div "من الأحدث للأقدم ⇅" at bounding box center [134, 43] width 40 height 20
click at [145, 39] on div "من الأحدث للأقدم ⇅" at bounding box center [134, 43] width 40 height 20
click at [147, 37] on icon "⇅" at bounding box center [149, 42] width 6 height 18
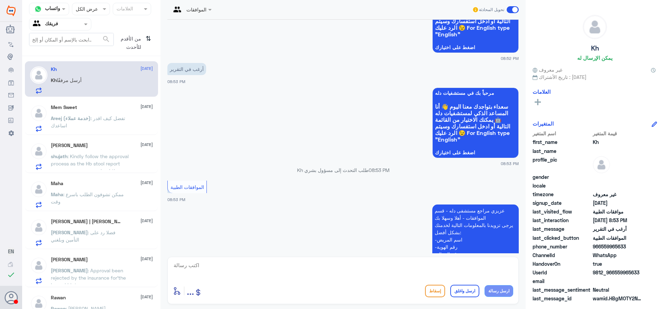
scroll to position [138, 0]
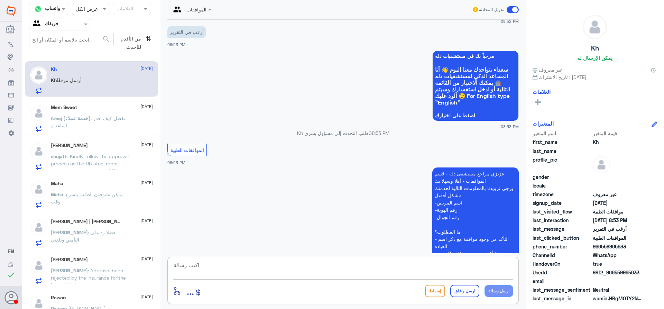
click at [313, 269] on textarea at bounding box center [343, 268] width 340 height 17
type textarea "k"
type textarea "jtqg ;dt hr]v ho]l;?"
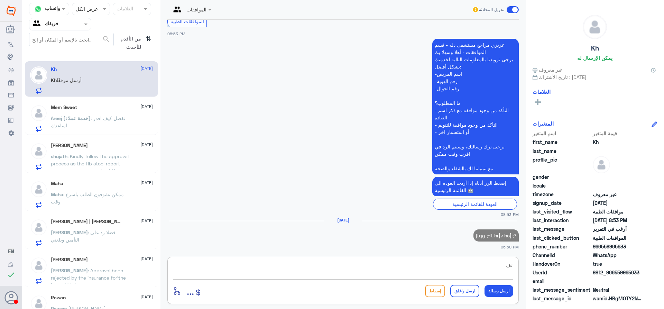
scroll to position [269, 0]
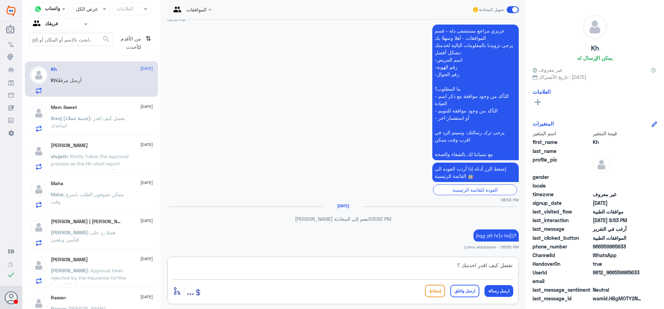
type textarea "تفضل كيف اقدر اخدمك"
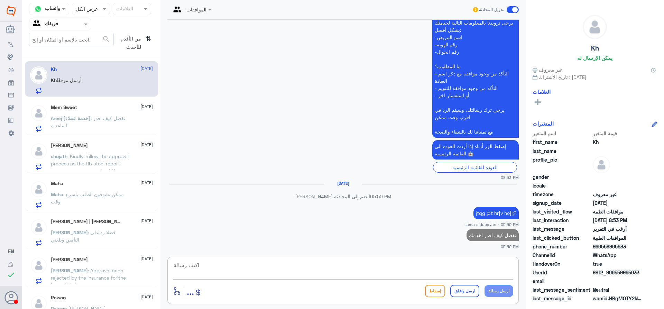
click at [67, 101] on div "Mem Sweet [DATE] Areej (خدمة عملاء) : تفضل كيف اقدر اساعدك" at bounding box center [91, 117] width 133 height 36
click at [76, 121] on span "Areej (خدمة عملاء)" at bounding box center [71, 118] width 40 height 6
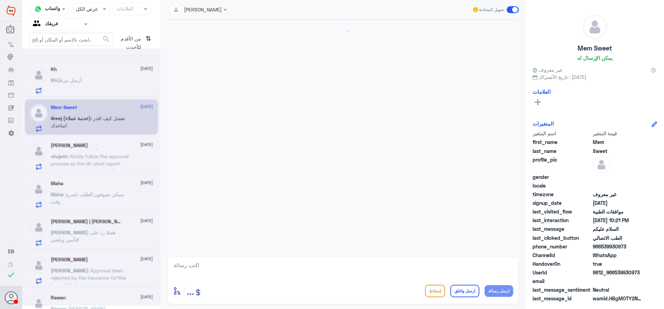
scroll to position [249, 0]
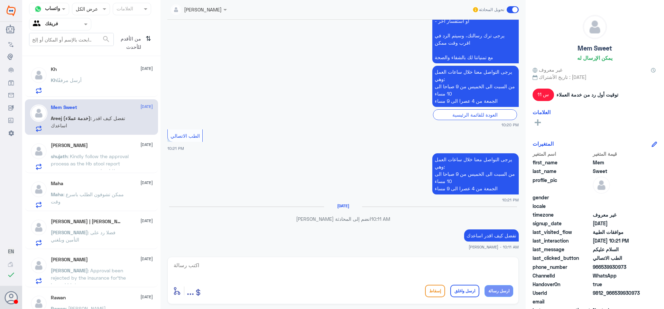
click at [109, 151] on div "[PERSON_NAME] [DATE] shujath : Kindly follow the approval process as the Hb sto…" at bounding box center [102, 156] width 102 height 27
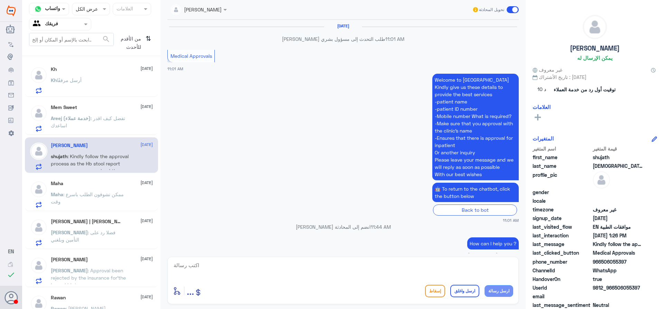
scroll to position [549, 0]
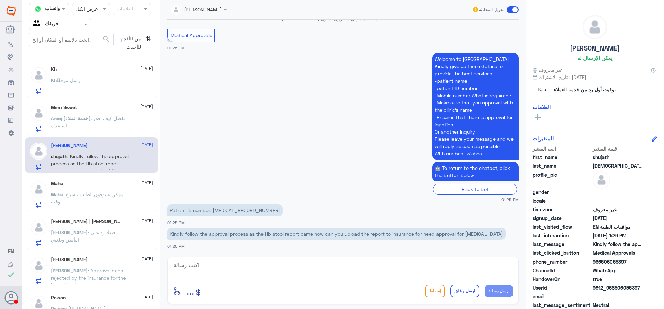
click at [78, 184] on div "Maha [DATE]" at bounding box center [102, 184] width 102 height 6
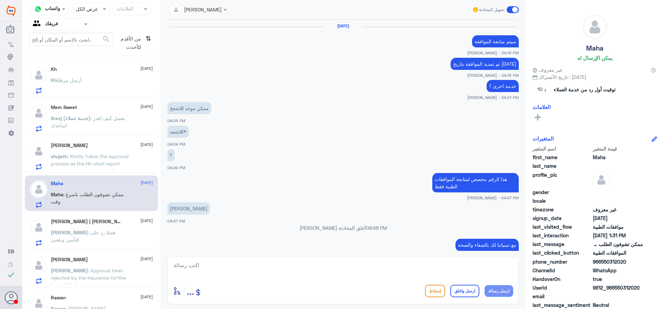
scroll to position [436, 0]
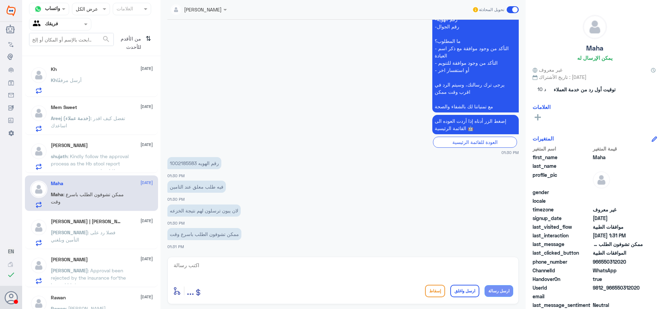
click at [126, 226] on div "[PERSON_NAME] | [PERSON_NAME] [DATE] [PERSON_NAME] : فضلا رد على التأمين و[DEMO…" at bounding box center [102, 232] width 102 height 27
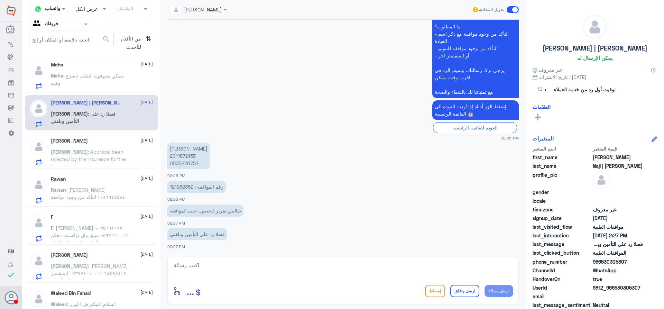
scroll to position [79, 0]
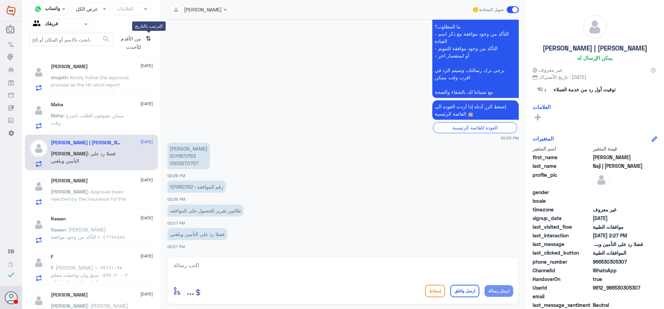
click at [147, 39] on icon "⇅" at bounding box center [149, 42] width 6 height 18
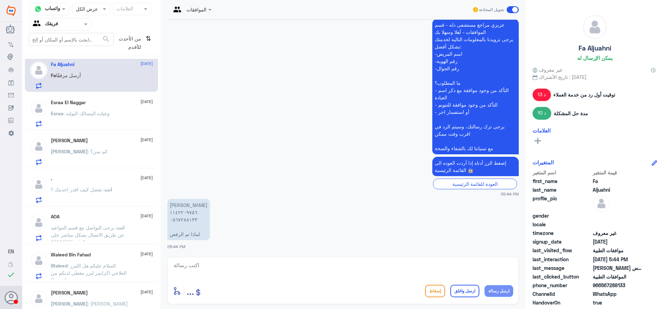
scroll to position [0, 0]
